Goal: Information Seeking & Learning: Learn about a topic

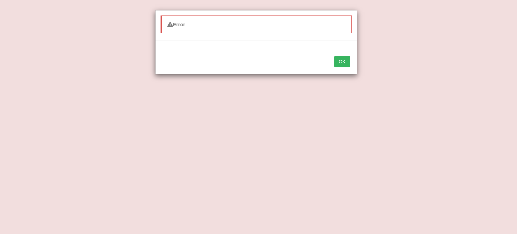
click at [340, 64] on button "OK" at bounding box center [341, 61] width 15 height 11
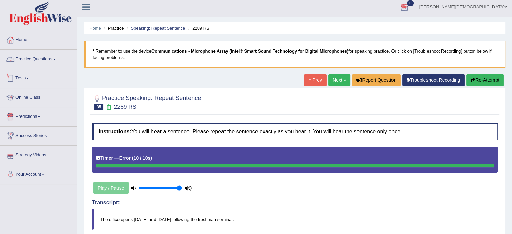
scroll to position [2, 0]
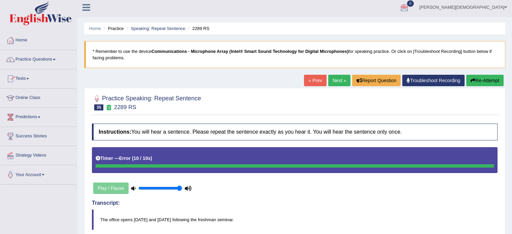
click at [56, 60] on link "Practice Questions" at bounding box center [38, 58] width 77 height 17
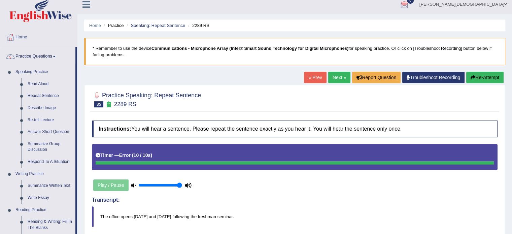
scroll to position [0, 0]
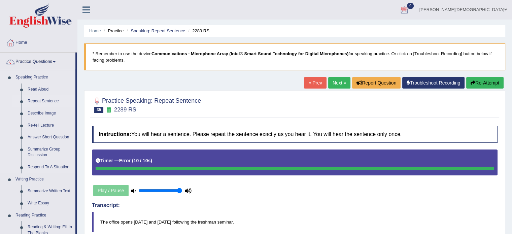
click at [56, 102] on link "Repeat Sentence" at bounding box center [50, 101] width 51 height 12
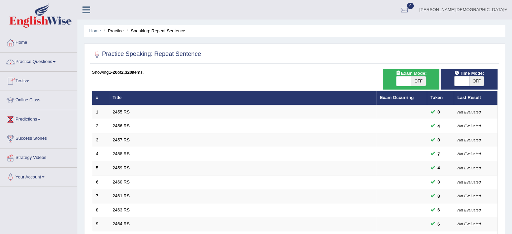
click at [56, 61] on span at bounding box center [54, 61] width 3 height 1
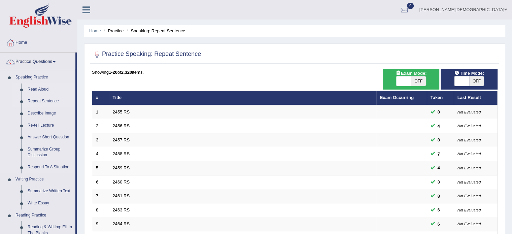
click at [43, 88] on link "Read Aloud" at bounding box center [50, 89] width 51 height 12
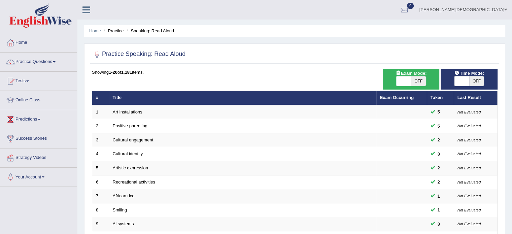
click at [458, 82] on span at bounding box center [461, 80] width 15 height 9
checkbox input "true"
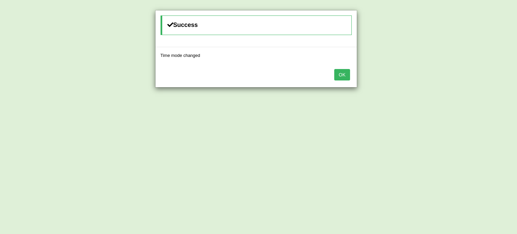
click at [345, 76] on button "OK" at bounding box center [341, 74] width 15 height 11
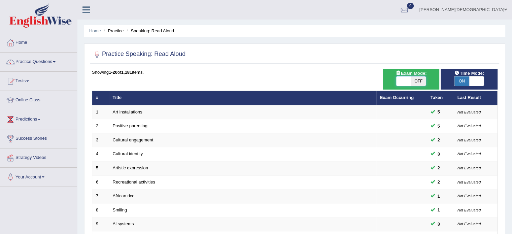
click at [398, 79] on span at bounding box center [403, 80] width 15 height 9
checkbox input "true"
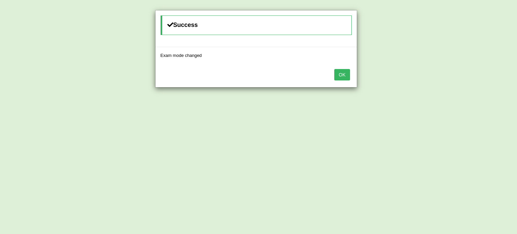
click at [344, 72] on button "OK" at bounding box center [341, 74] width 15 height 11
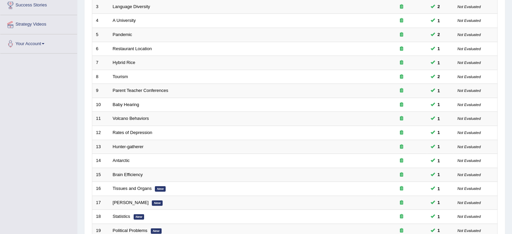
scroll to position [210, 0]
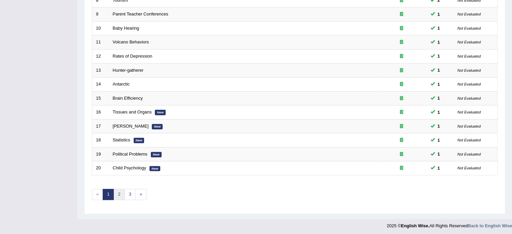
click at [117, 193] on link "2" at bounding box center [118, 194] width 11 height 11
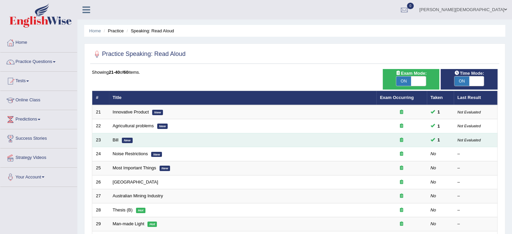
click at [112, 138] on td "Bill New" at bounding box center [242, 140] width 267 height 14
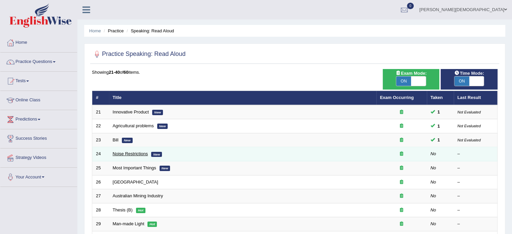
click at [117, 153] on link "Noise Restrictions" at bounding box center [130, 153] width 35 height 5
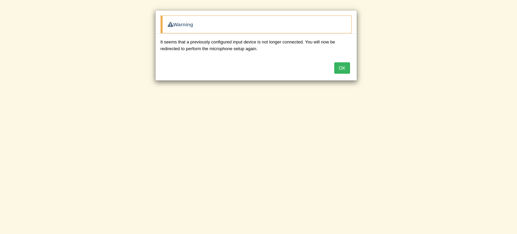
click at [342, 72] on button "OK" at bounding box center [341, 67] width 15 height 11
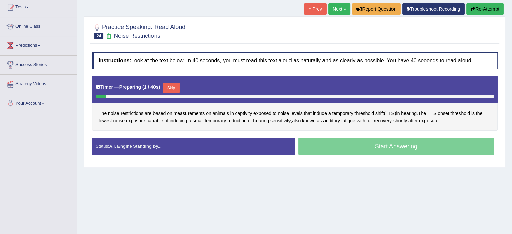
scroll to position [74, 0]
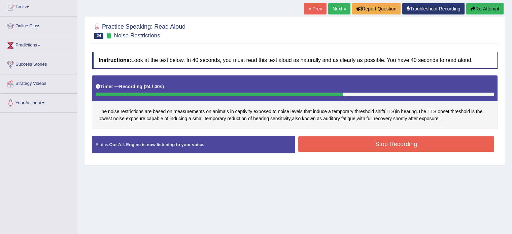
click at [402, 142] on button "Stop Recording" at bounding box center [396, 143] width 196 height 15
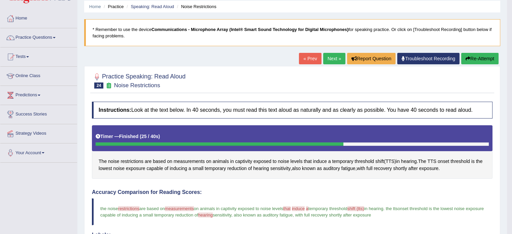
scroll to position [24, 0]
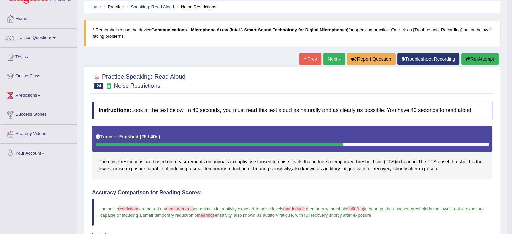
click at [330, 63] on link "Next »" at bounding box center [334, 58] width 22 height 11
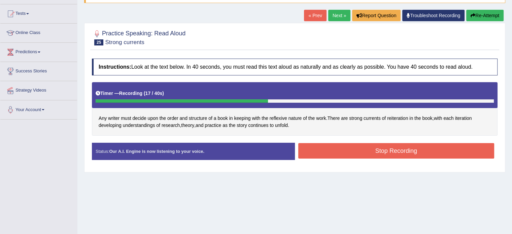
click at [411, 157] on button "Stop Recording" at bounding box center [396, 150] width 196 height 15
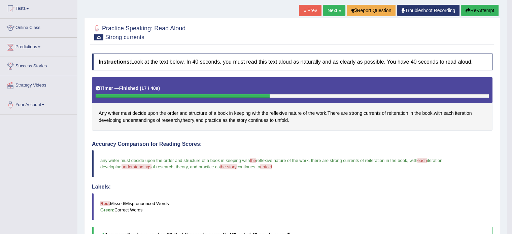
scroll to position [70, 0]
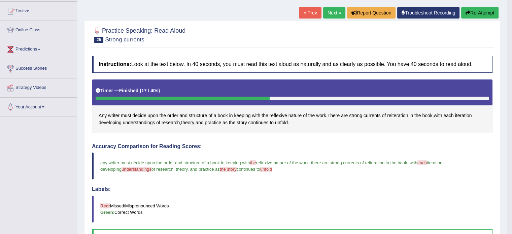
click at [333, 12] on link "Next »" at bounding box center [334, 12] width 22 height 11
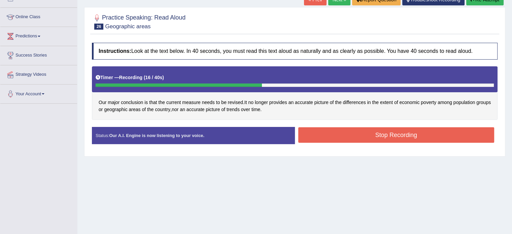
click at [414, 135] on button "Stop Recording" at bounding box center [396, 134] width 196 height 15
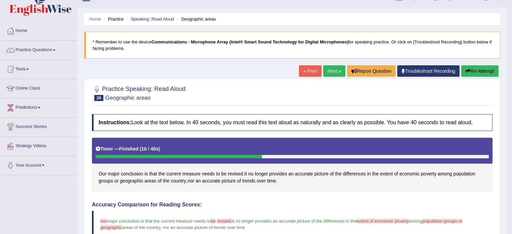
scroll to position [11, 0]
click at [55, 50] on span at bounding box center [54, 50] width 3 height 1
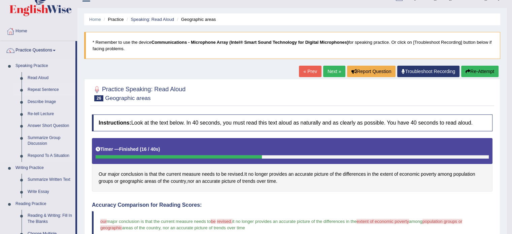
click at [39, 90] on link "Repeat Sentence" at bounding box center [50, 90] width 51 height 12
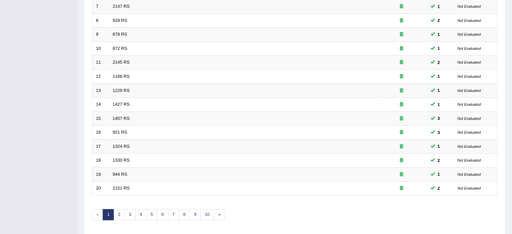
scroll to position [210, 0]
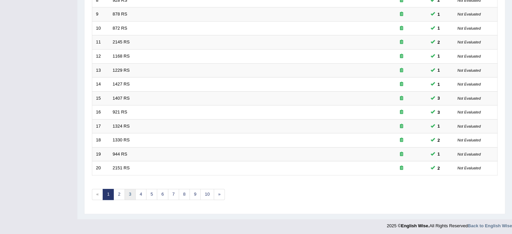
click at [128, 192] on link "3" at bounding box center [130, 194] width 11 height 11
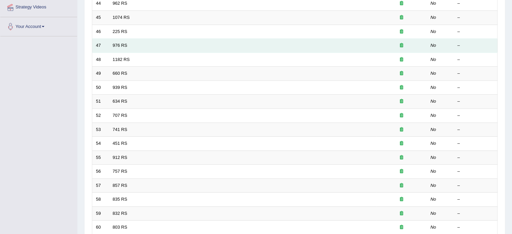
scroll to position [210, 0]
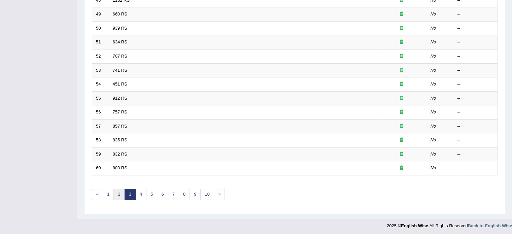
click at [116, 190] on link "2" at bounding box center [118, 194] width 11 height 11
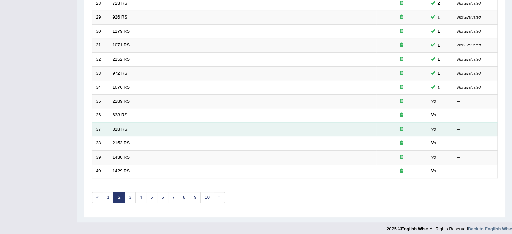
scroll to position [207, 0]
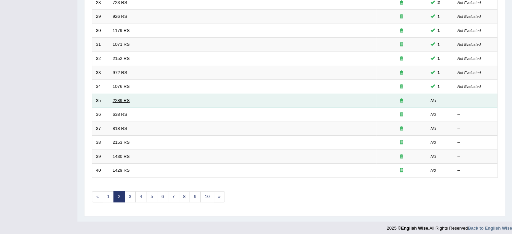
click at [118, 99] on link "2289 RS" at bounding box center [121, 100] width 17 height 5
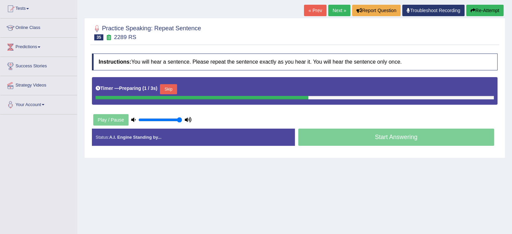
scroll to position [78, 0]
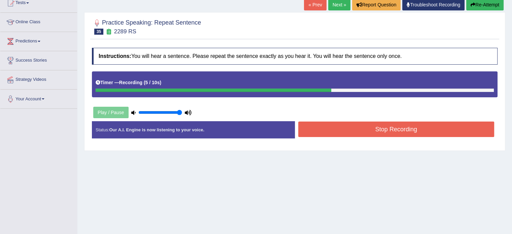
click at [334, 123] on button "Stop Recording" at bounding box center [396, 129] width 196 height 15
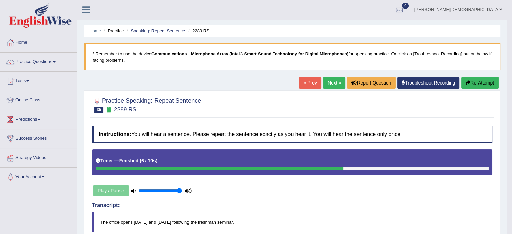
scroll to position [0, 0]
click at [333, 83] on link "Next »" at bounding box center [334, 82] width 22 height 11
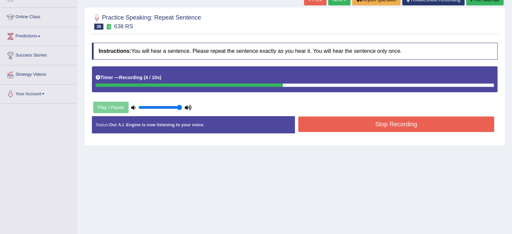
click at [426, 125] on button "Stop Recording" at bounding box center [396, 123] width 196 height 15
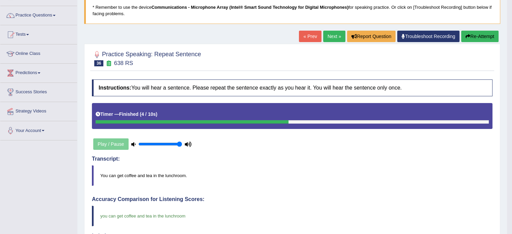
scroll to position [46, 0]
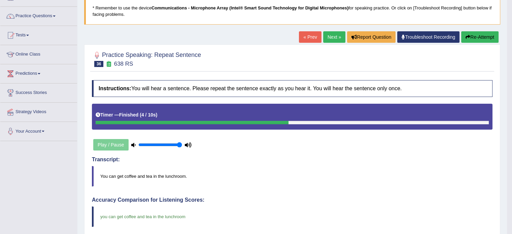
click at [333, 37] on link "Next »" at bounding box center [334, 36] width 22 height 11
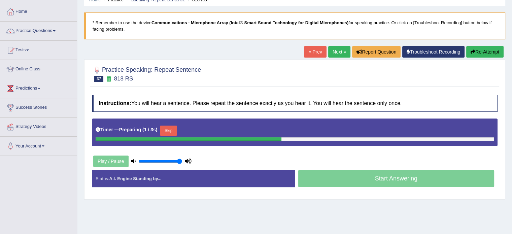
scroll to position [36, 0]
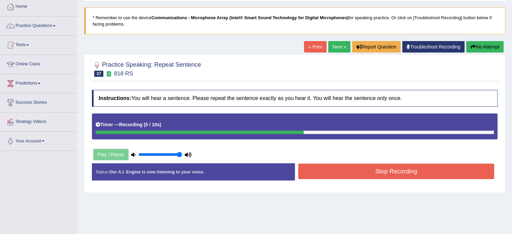
click at [408, 168] on button "Stop Recording" at bounding box center [396, 171] width 196 height 15
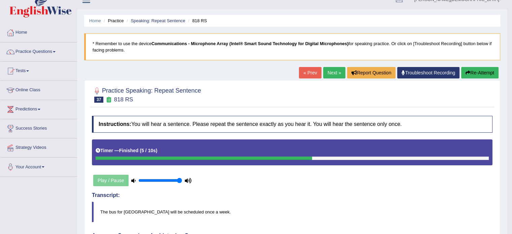
scroll to position [0, 0]
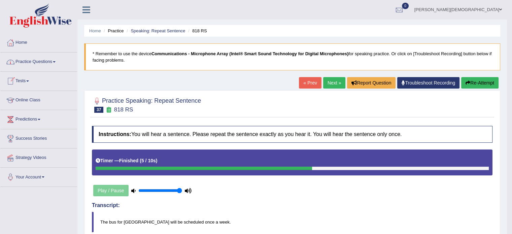
click at [57, 63] on link "Practice Questions" at bounding box center [38, 61] width 77 height 17
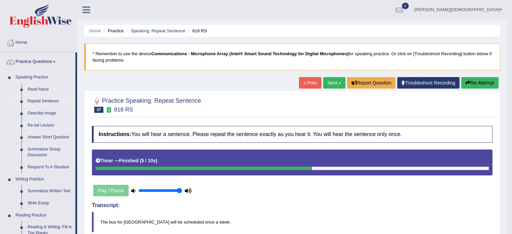
click at [49, 102] on link "Repeat Sentence" at bounding box center [50, 101] width 51 height 12
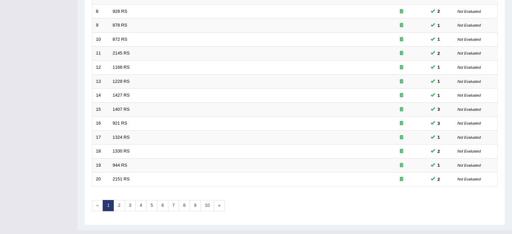
scroll to position [199, 0]
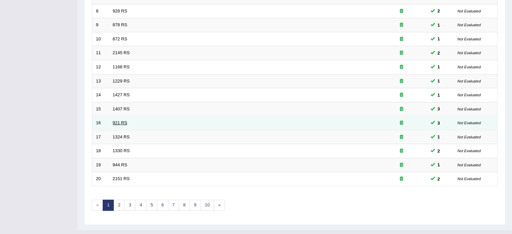
click at [118, 122] on link "921 RS" at bounding box center [120, 122] width 14 height 5
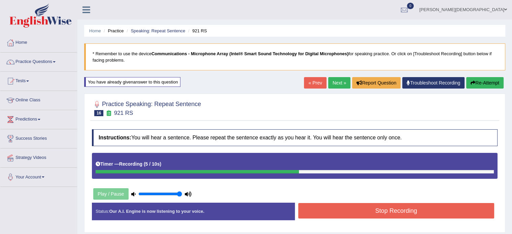
click at [339, 213] on button "Stop Recording" at bounding box center [396, 210] width 196 height 15
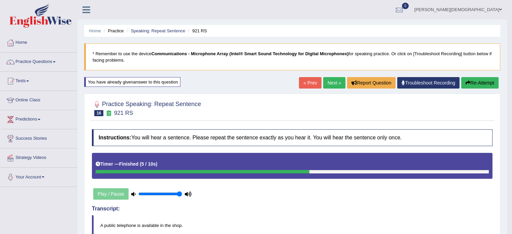
click at [471, 83] on button "Re-Attempt" at bounding box center [479, 82] width 37 height 11
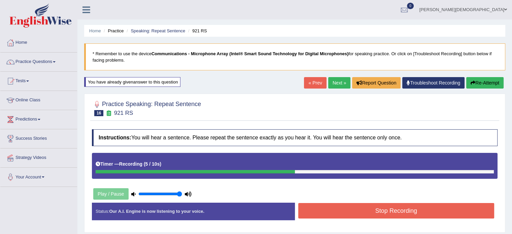
click at [387, 213] on button "Stop Recording" at bounding box center [396, 210] width 196 height 15
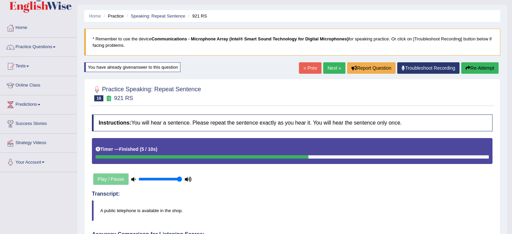
scroll to position [15, 0]
click at [55, 45] on link "Practice Questions" at bounding box center [38, 46] width 77 height 17
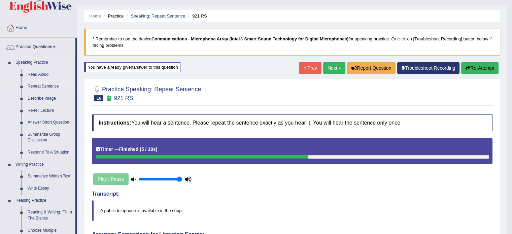
click at [51, 86] on link "Repeat Sentence" at bounding box center [50, 86] width 51 height 12
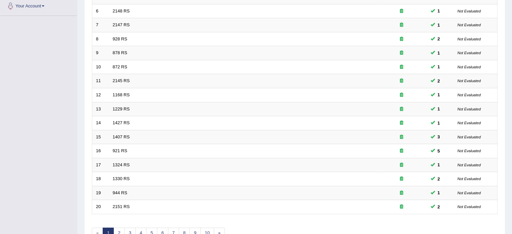
scroll to position [210, 0]
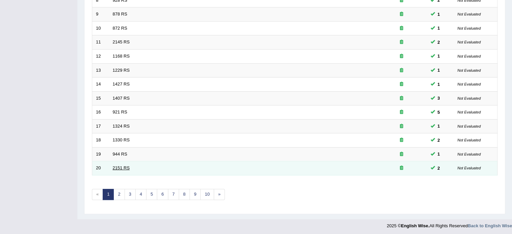
click at [117, 167] on link "2151 RS" at bounding box center [121, 167] width 17 height 5
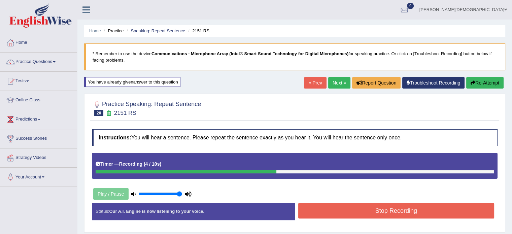
click at [483, 84] on button "Re-Attempt" at bounding box center [484, 82] width 37 height 11
click at [425, 211] on button "Stop Recording" at bounding box center [396, 210] width 196 height 15
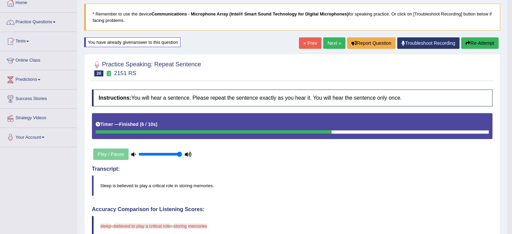
scroll to position [40, 0]
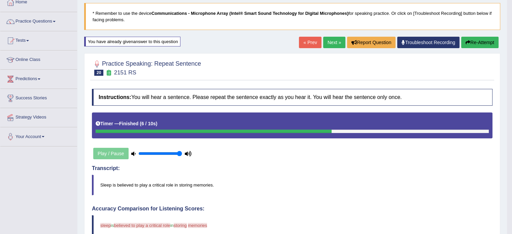
click at [475, 47] on button "Re-Attempt" at bounding box center [479, 42] width 37 height 11
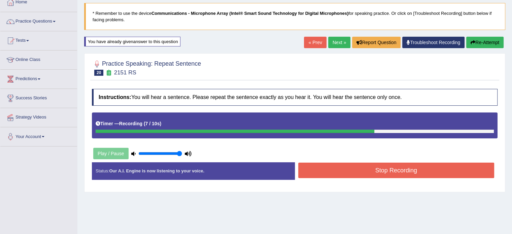
click at [392, 167] on button "Stop Recording" at bounding box center [396, 170] width 196 height 15
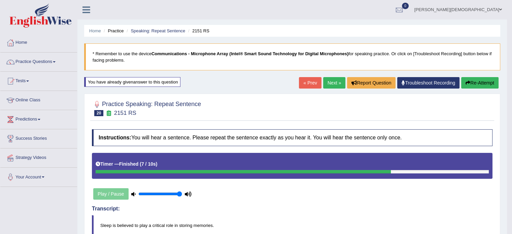
click at [328, 80] on link "Next »" at bounding box center [334, 82] width 22 height 11
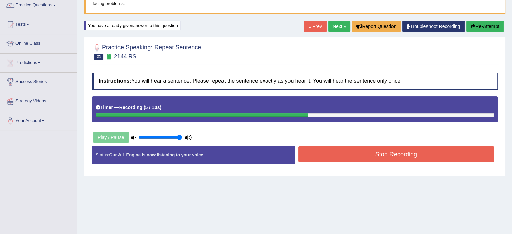
click at [405, 157] on button "Stop Recording" at bounding box center [396, 153] width 196 height 15
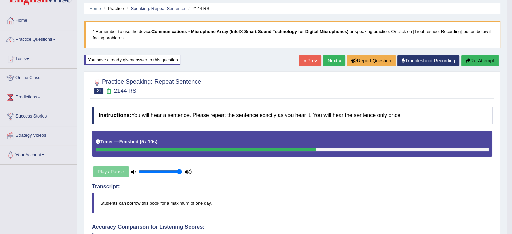
scroll to position [22, 0]
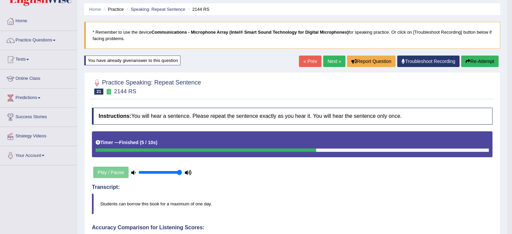
click at [483, 62] on button "Re-Attempt" at bounding box center [479, 61] width 37 height 11
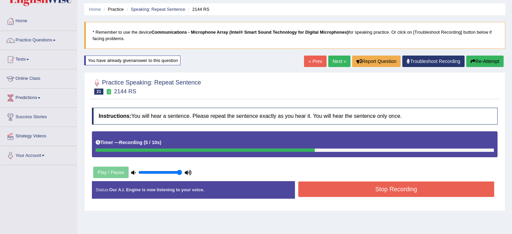
click at [416, 188] on button "Stop Recording" at bounding box center [396, 188] width 196 height 15
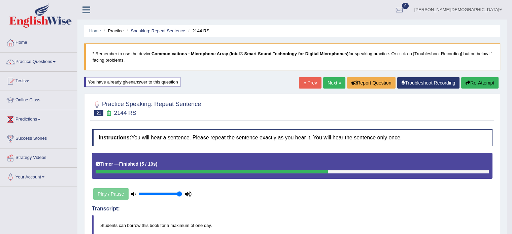
click at [334, 83] on link "Next »" at bounding box center [334, 82] width 22 height 11
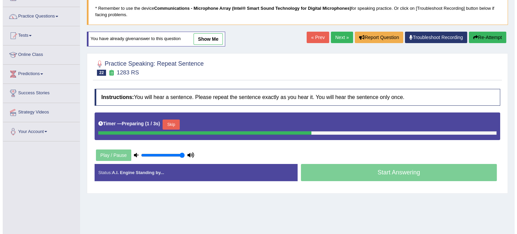
scroll to position [46, 0]
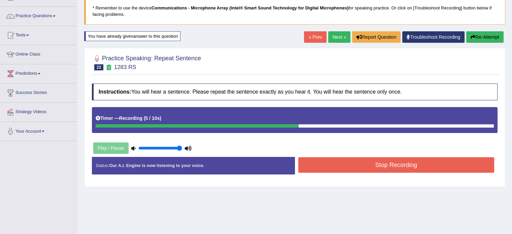
click at [400, 162] on button "Stop Recording" at bounding box center [396, 164] width 196 height 15
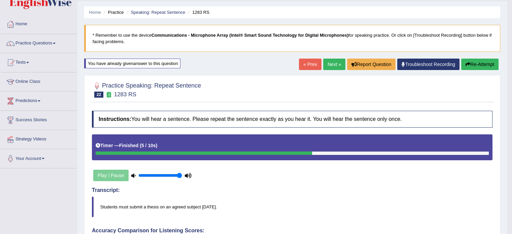
scroll to position [13, 0]
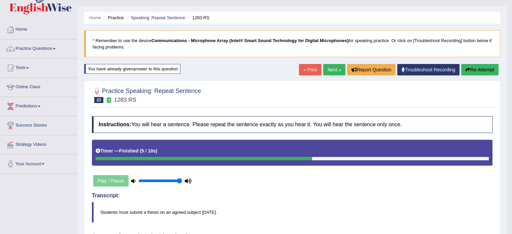
click at [483, 70] on button "Re-Attempt" at bounding box center [479, 69] width 37 height 11
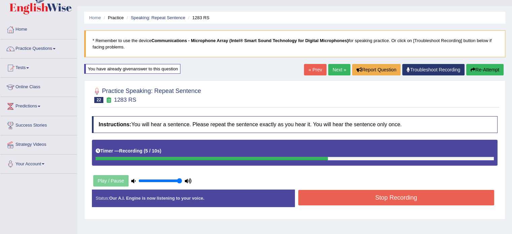
click at [427, 198] on button "Stop Recording" at bounding box center [396, 197] width 196 height 15
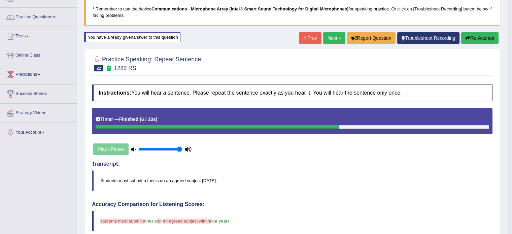
scroll to position [44, 0]
click at [483, 37] on button "Re-Attempt" at bounding box center [479, 38] width 37 height 11
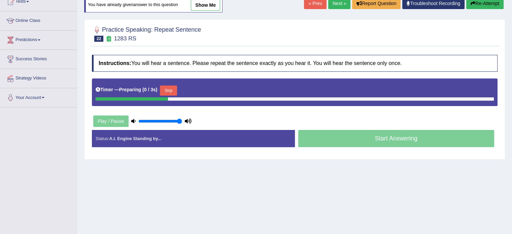
scroll to position [96, 0]
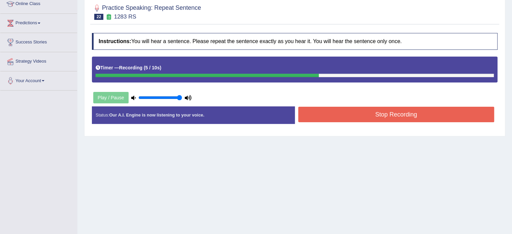
click at [400, 112] on button "Stop Recording" at bounding box center [396, 114] width 196 height 15
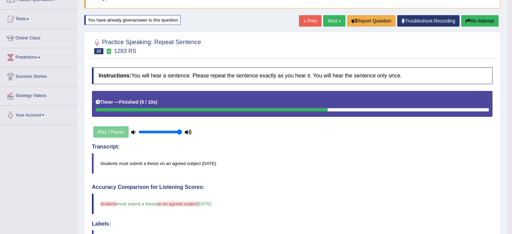
scroll to position [61, 0]
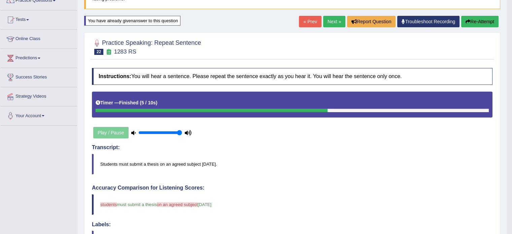
click at [329, 21] on link "Next »" at bounding box center [334, 21] width 22 height 11
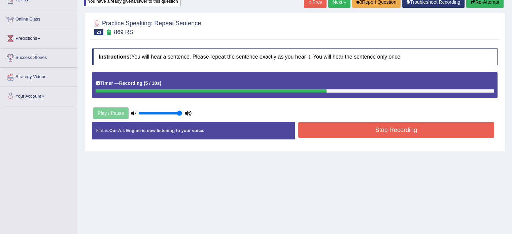
click at [421, 136] on button "Stop Recording" at bounding box center [396, 129] width 196 height 15
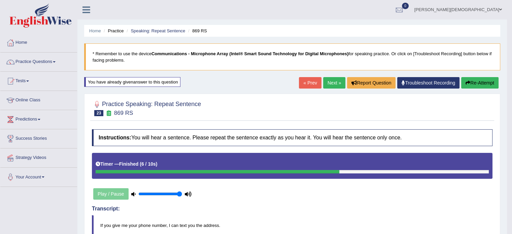
click at [335, 86] on link "Next »" at bounding box center [334, 82] width 22 height 11
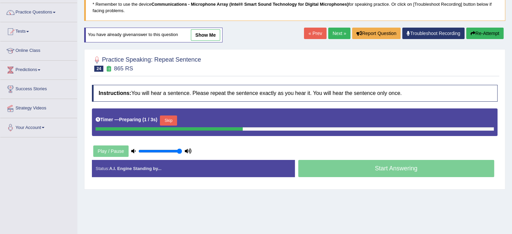
scroll to position [53, 0]
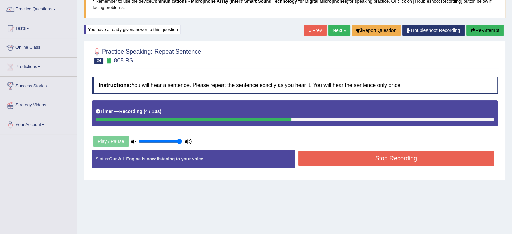
click at [373, 161] on button "Stop Recording" at bounding box center [396, 157] width 196 height 15
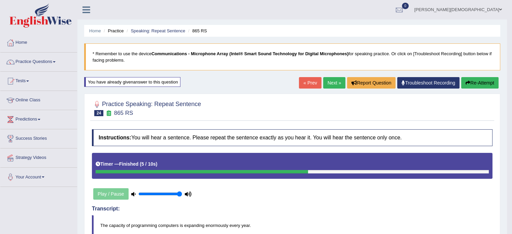
scroll to position [0, 0]
click at [330, 84] on link "Next »" at bounding box center [334, 82] width 22 height 11
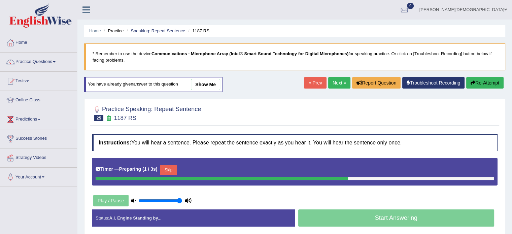
scroll to position [49, 0]
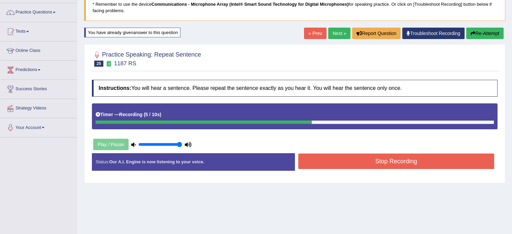
click at [354, 167] on button "Stop Recording" at bounding box center [396, 160] width 196 height 15
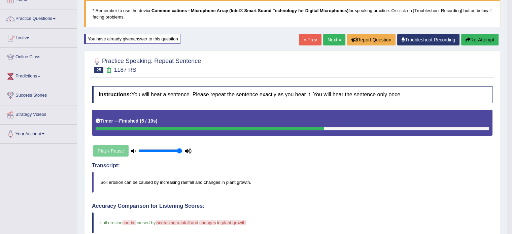
scroll to position [43, 0]
click at [480, 38] on button "Re-Attempt" at bounding box center [479, 39] width 37 height 11
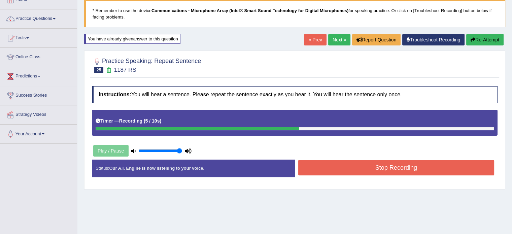
click at [408, 168] on button "Stop Recording" at bounding box center [396, 167] width 196 height 15
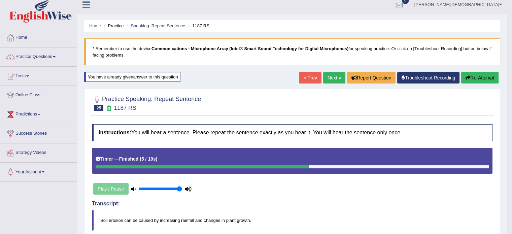
scroll to position [3, 0]
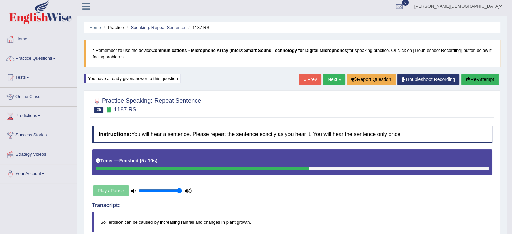
click at [331, 79] on link "Next »" at bounding box center [334, 79] width 22 height 11
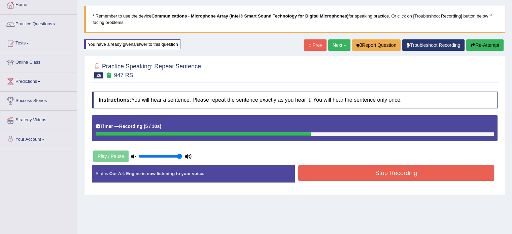
click at [398, 174] on button "Stop Recording" at bounding box center [396, 172] width 196 height 15
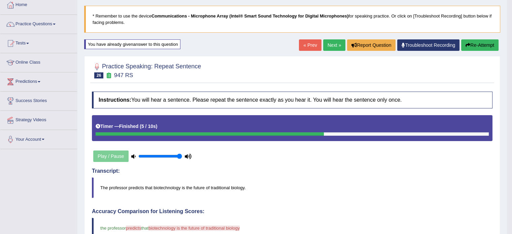
scroll to position [37, 0]
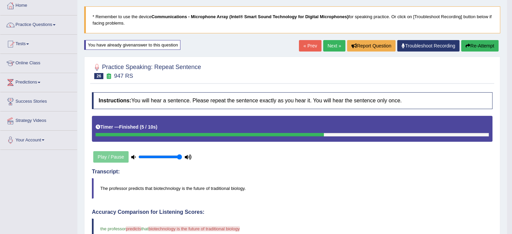
click at [477, 45] on button "Re-Attempt" at bounding box center [479, 45] width 37 height 11
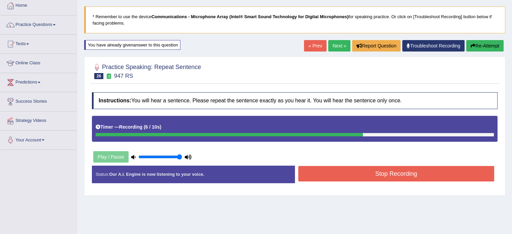
click at [425, 172] on button "Stop Recording" at bounding box center [396, 173] width 196 height 15
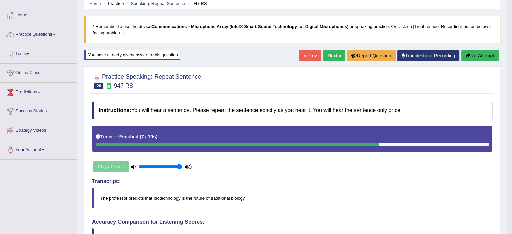
scroll to position [28, 0]
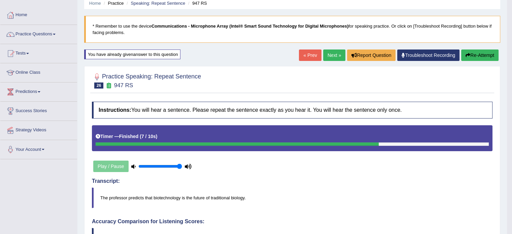
click at [331, 57] on link "Next »" at bounding box center [334, 54] width 22 height 11
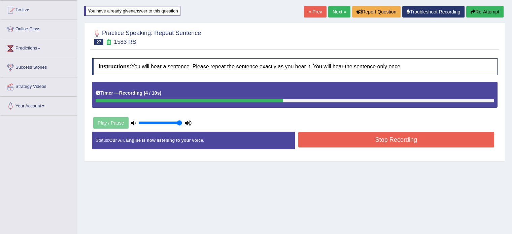
click at [390, 141] on button "Stop Recording" at bounding box center [396, 139] width 196 height 15
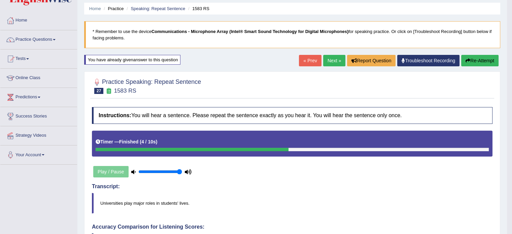
scroll to position [22, 0]
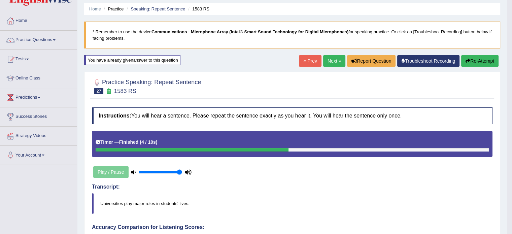
click at [476, 62] on button "Re-Attempt" at bounding box center [479, 60] width 37 height 11
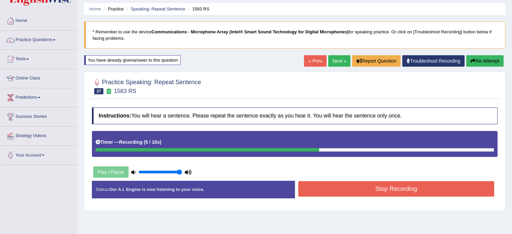
click at [412, 193] on button "Stop Recording" at bounding box center [396, 188] width 196 height 15
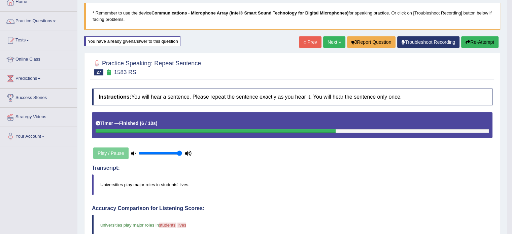
scroll to position [40, 0]
click at [478, 42] on button "Re-Attempt" at bounding box center [479, 42] width 37 height 11
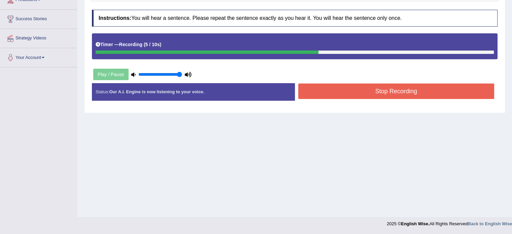
click at [407, 93] on button "Stop Recording" at bounding box center [396, 90] width 196 height 15
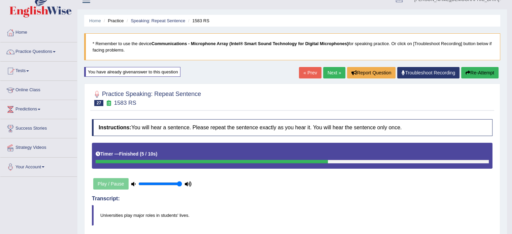
scroll to position [10, 0]
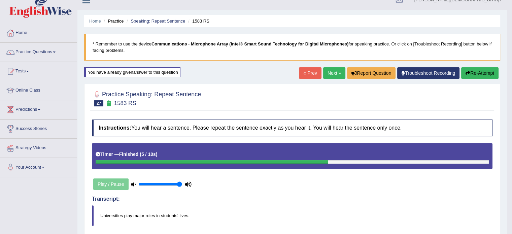
click at [482, 75] on button "Re-Attempt" at bounding box center [479, 72] width 37 height 11
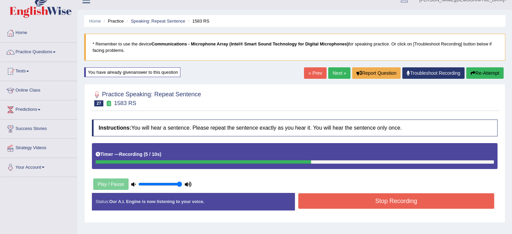
click at [444, 203] on button "Stop Recording" at bounding box center [396, 200] width 196 height 15
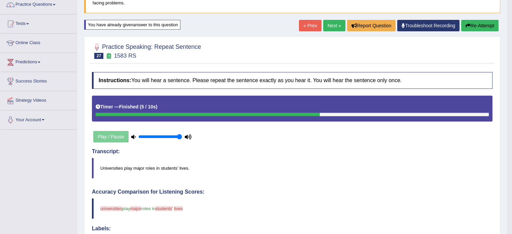
scroll to position [35, 0]
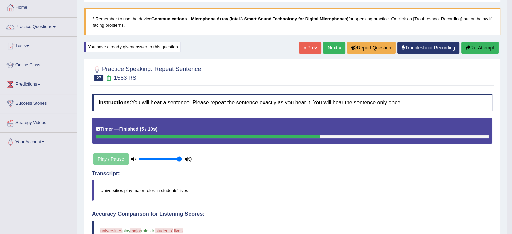
click at [482, 51] on button "Re-Attempt" at bounding box center [479, 47] width 37 height 11
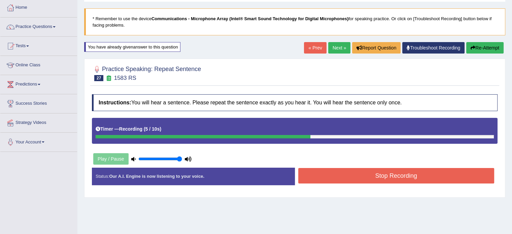
click at [400, 181] on button "Stop Recording" at bounding box center [396, 175] width 196 height 15
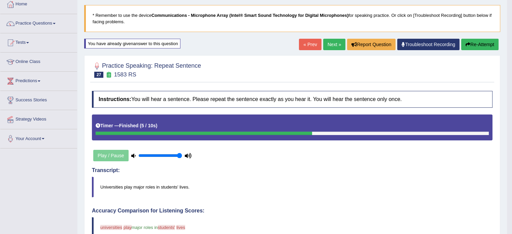
scroll to position [37, 0]
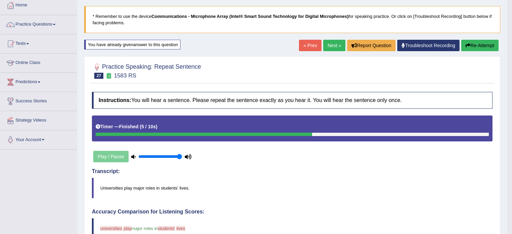
click at [334, 43] on link "Next »" at bounding box center [334, 45] width 22 height 11
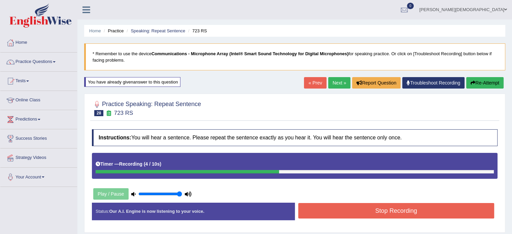
click at [398, 211] on button "Stop Recording" at bounding box center [396, 210] width 196 height 15
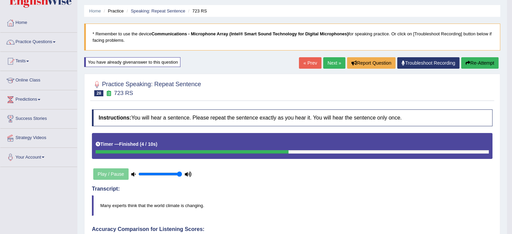
scroll to position [4, 0]
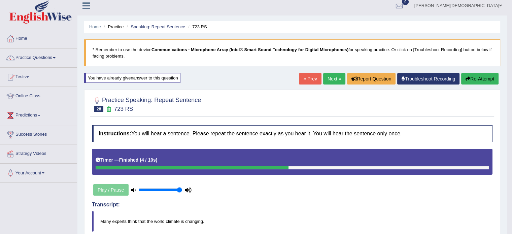
click at [331, 79] on link "Next »" at bounding box center [334, 78] width 22 height 11
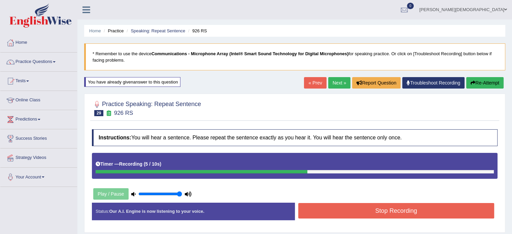
click at [398, 211] on button "Stop Recording" at bounding box center [396, 210] width 196 height 15
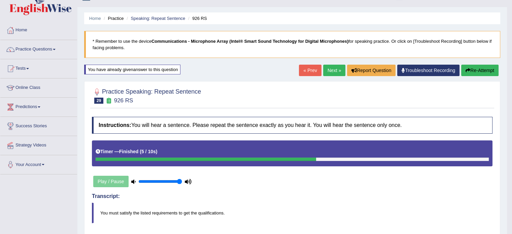
scroll to position [12, 0]
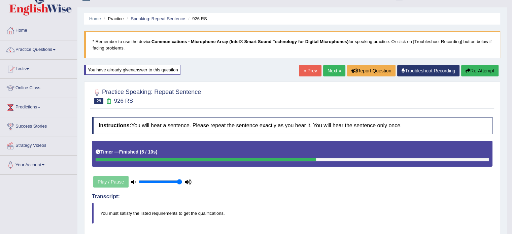
click at [329, 70] on link "Next »" at bounding box center [334, 70] width 22 height 11
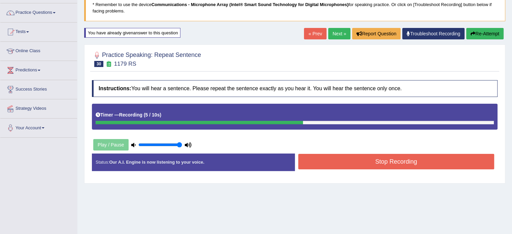
click at [377, 160] on button "Stop Recording" at bounding box center [396, 161] width 196 height 15
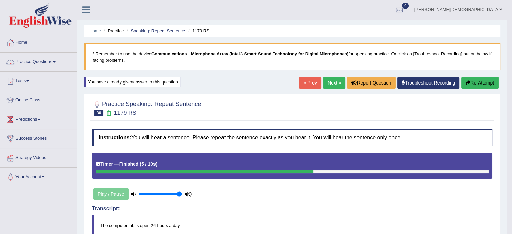
click at [56, 61] on span at bounding box center [54, 61] width 3 height 1
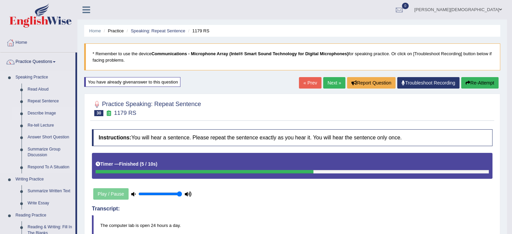
click at [47, 113] on link "Describe Image" at bounding box center [50, 113] width 51 height 12
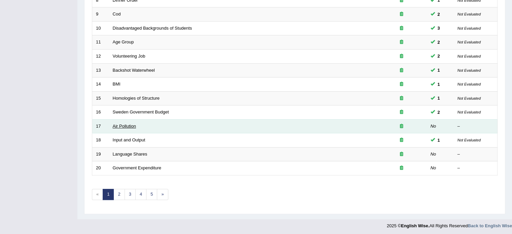
click at [132, 124] on link "Air Pollution" at bounding box center [124, 126] width 23 height 5
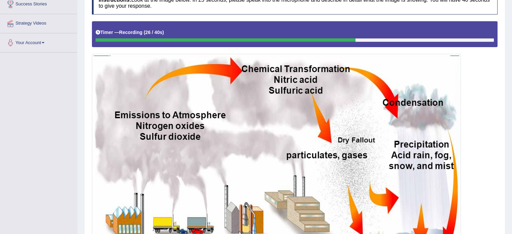
scroll to position [210, 0]
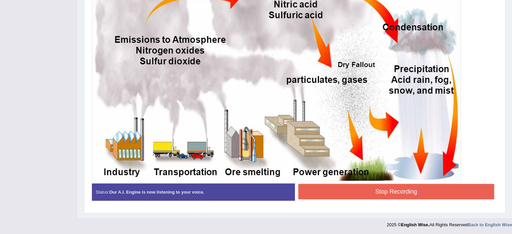
click at [396, 191] on button "Stop Recording" at bounding box center [396, 191] width 196 height 15
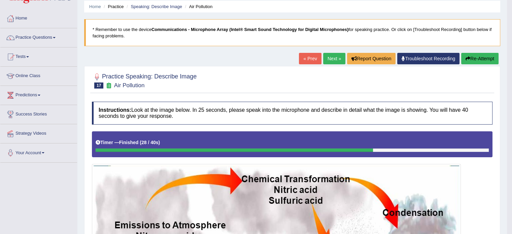
scroll to position [22, 0]
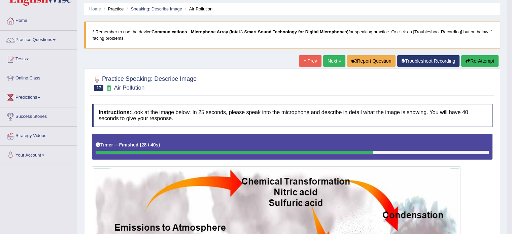
click at [331, 60] on link "Next »" at bounding box center [334, 60] width 22 height 11
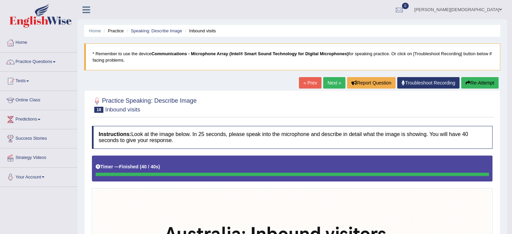
click at [334, 82] on link "Next »" at bounding box center [334, 82] width 22 height 11
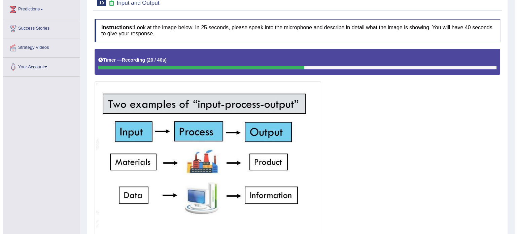
scroll to position [168, 0]
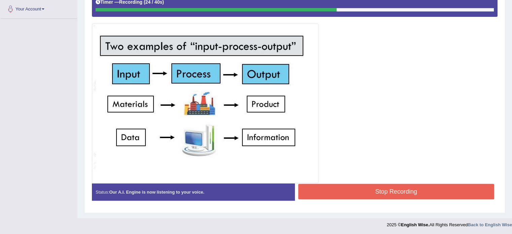
click at [422, 190] on button "Stop Recording" at bounding box center [396, 191] width 196 height 15
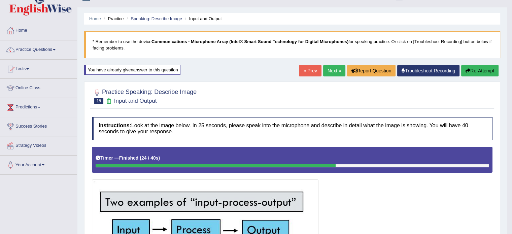
scroll to position [0, 0]
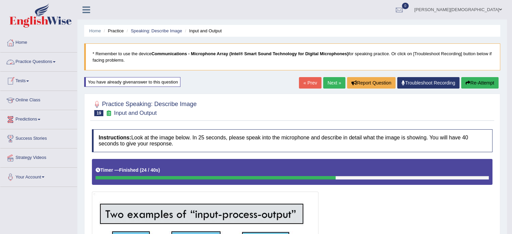
click at [55, 61] on span at bounding box center [54, 61] width 3 height 1
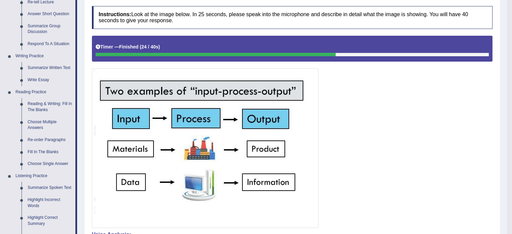
scroll to position [124, 0]
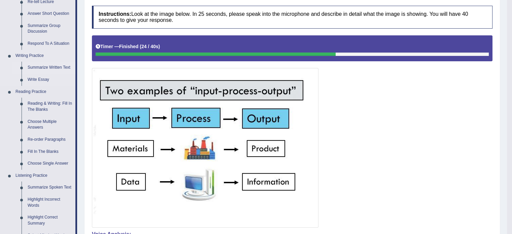
click at [51, 66] on link "Summarize Written Text" at bounding box center [50, 68] width 51 height 12
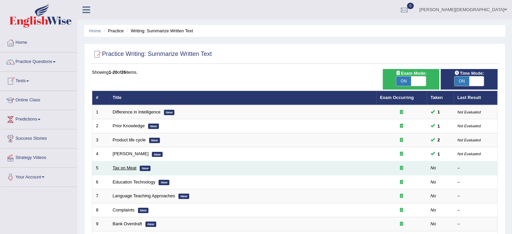
click at [131, 169] on link "Tax on Meat" at bounding box center [125, 167] width 24 height 5
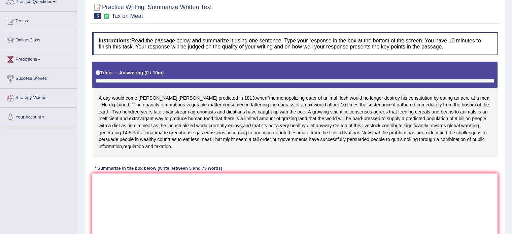
scroll to position [61, 0]
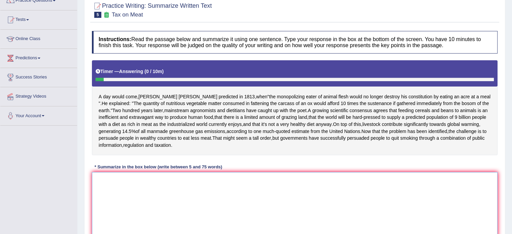
click at [98, 183] on textarea at bounding box center [295, 204] width 406 height 65
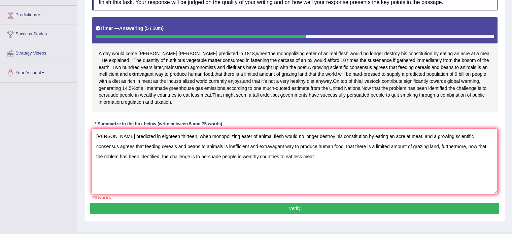
scroll to position [105, 0]
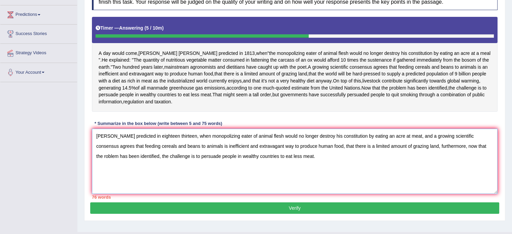
type textarea "[PERSON_NAME] predicted in eighteen thirteen, when monopolizing eater of animal…"
click at [295, 206] on button "Verify" at bounding box center [294, 207] width 409 height 11
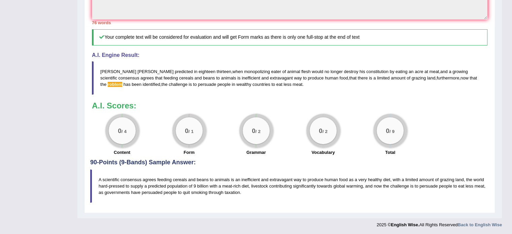
scroll to position [0, 0]
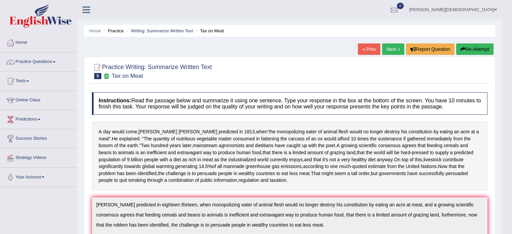
click at [390, 49] on link "Next »" at bounding box center [393, 48] width 22 height 11
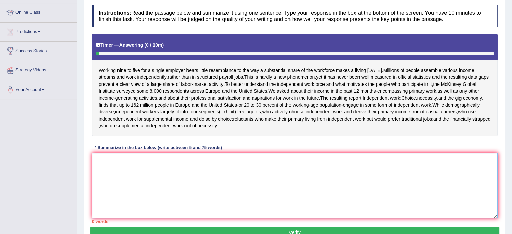
click at [101, 157] on textarea at bounding box center [295, 185] width 406 height 65
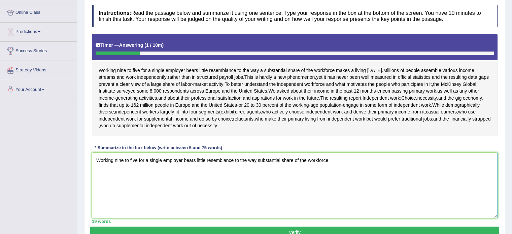
click at [257, 159] on textarea "Working nine to five for a single employer bears little resemblance to the way …" at bounding box center [295, 185] width 406 height 65
click at [334, 157] on textarea "Working nine to five for a single employer bears little resemblance to the way …" at bounding box center [295, 185] width 406 height 65
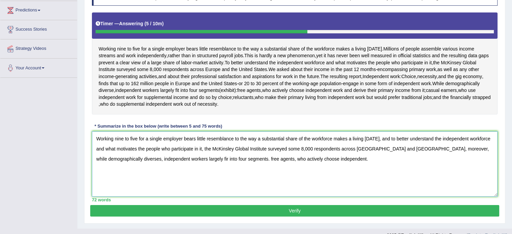
scroll to position [119, 0]
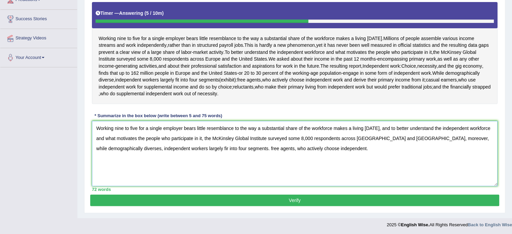
type textarea "Working nine to five for a single employer bears little resemblance to the way …"
click at [305, 198] on button "Verify" at bounding box center [294, 200] width 409 height 11
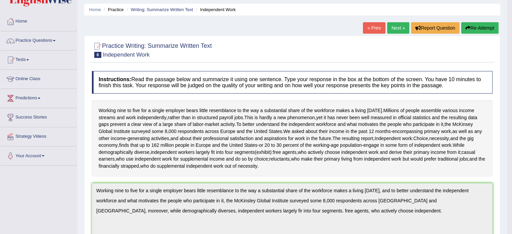
scroll to position [0, 0]
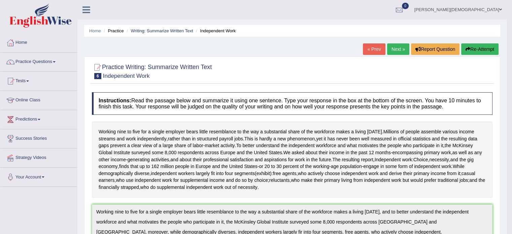
click at [483, 51] on button "Re-Attempt" at bounding box center [479, 48] width 37 height 11
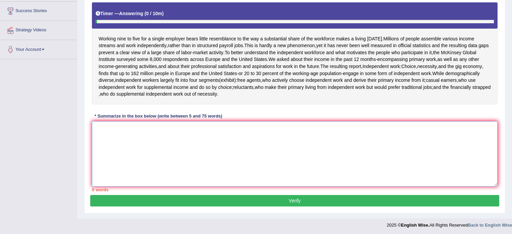
click at [97, 128] on textarea at bounding box center [295, 153] width 406 height 65
click at [98, 125] on textarea at bounding box center [295, 153] width 406 height 65
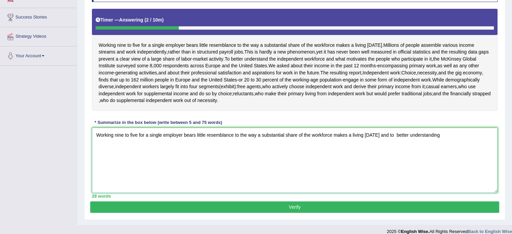
scroll to position [128, 0]
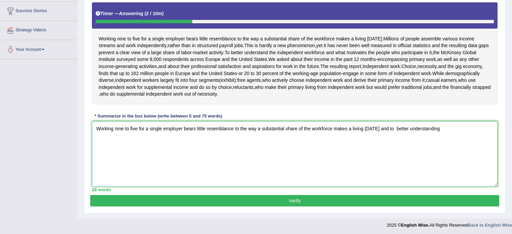
click at [375, 129] on textarea "Working nine to five for a single employer bears little resemblance to the way …" at bounding box center [295, 153] width 406 height 65
click at [379, 127] on textarea "Working nine to five for a single employer bears little resemblance to the way …" at bounding box center [295, 153] width 406 height 65
click at [401, 126] on textarea "Working nine to five for a single employer bears little resemblance to the way …" at bounding box center [295, 153] width 406 height 65
click at [439, 124] on textarea "Working nine to five for a single employer bears little resemblance to the way …" at bounding box center [295, 153] width 406 height 65
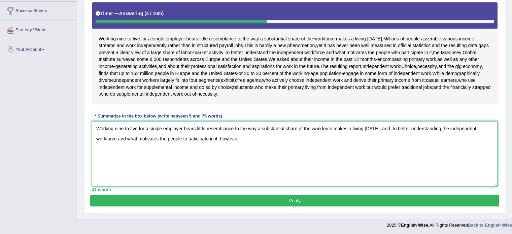
click at [193, 137] on textarea "Working nine to five for a single employer bears little resemblance to the way …" at bounding box center [295, 153] width 406 height 65
click at [243, 136] on textarea "Working nine to five for a single employer bears little resemblance to the way …" at bounding box center [295, 153] width 406 height 65
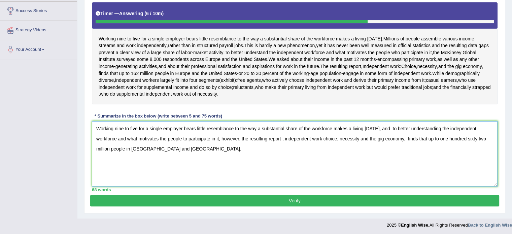
click at [388, 128] on textarea "Working nine to five for a single employer bears little resemblance to the way …" at bounding box center [295, 153] width 406 height 65
click at [263, 137] on textarea "Working nine to five for a single employer bears little resemblance to the way …" at bounding box center [295, 153] width 406 height 65
type textarea "Working nine to five for a single employer bears little resemblance to the way …"
click at [297, 200] on button "Verify" at bounding box center [294, 200] width 409 height 11
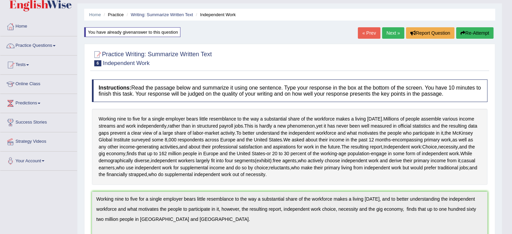
scroll to position [0, 0]
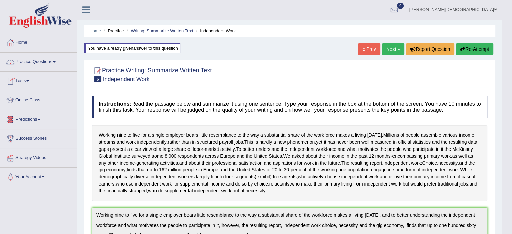
click at [55, 62] on span at bounding box center [54, 61] width 3 height 1
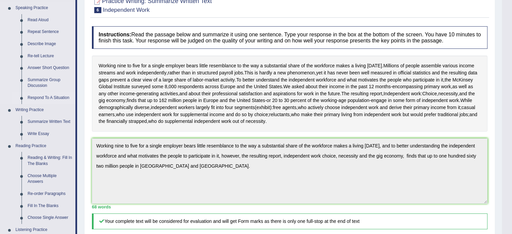
scroll to position [74, 0]
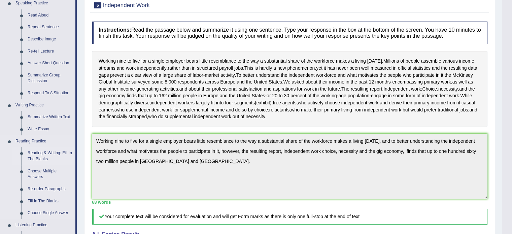
click at [44, 153] on link "Reading & Writing: Fill In The Blanks" at bounding box center [50, 156] width 51 height 18
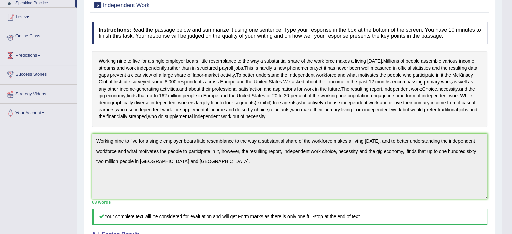
scroll to position [73, 0]
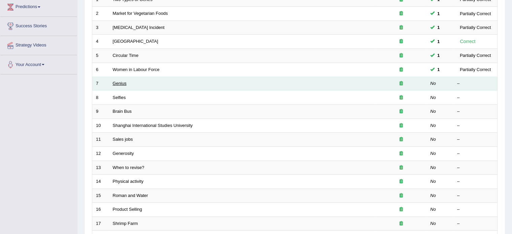
click at [123, 81] on link "Genius" at bounding box center [120, 83] width 14 height 5
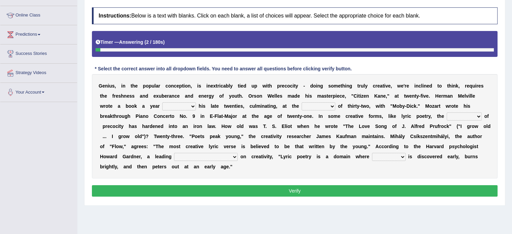
scroll to position [86, 0]
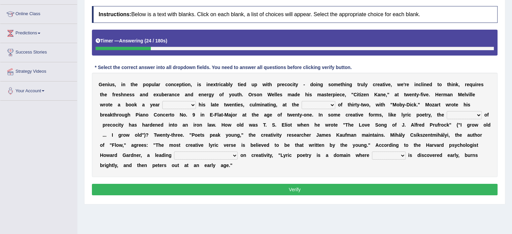
click at [194, 104] on select "on without through over" at bounding box center [179, 105] width 34 height 8
select select "on"
click at [162, 101] on select "on without through over" at bounding box center [179, 105] width 34 height 8
click at [331, 102] on select "proportion rate age cost" at bounding box center [319, 105] width 34 height 8
select select "age"
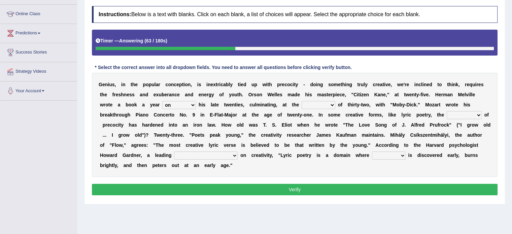
click at [302, 101] on select "proportion rate age cost" at bounding box center [319, 105] width 34 height 8
click at [476, 114] on select "junction importance structure inferiority" at bounding box center [464, 115] width 35 height 8
select select "structure"
click at [447, 111] on select "junction importance structure inferiority" at bounding box center [464, 115] width 35 height 8
click at [205, 154] on select "master supremacy authority [DEMOGRAPHIC_DATA]" at bounding box center [206, 155] width 64 height 8
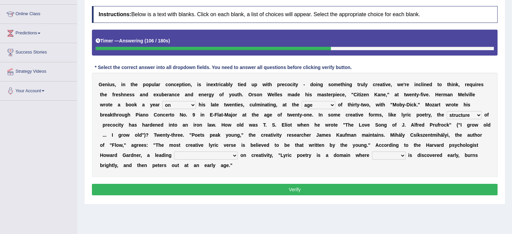
select select "supremacy"
click at [174, 151] on select "master supremacy authority [DEMOGRAPHIC_DATA]" at bounding box center [206, 155] width 64 height 8
click at [373, 155] on select "fire derk offender talent" at bounding box center [389, 155] width 34 height 8
select select "talent"
click at [372, 151] on select "fire derk offender talent" at bounding box center [389, 155] width 34 height 8
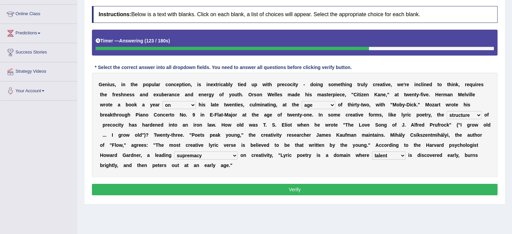
click at [304, 189] on button "Verify" at bounding box center [295, 189] width 406 height 11
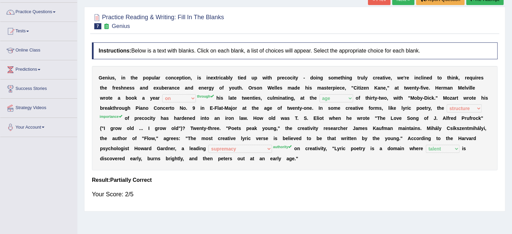
scroll to position [119, 0]
